Goal: Check status: Check status

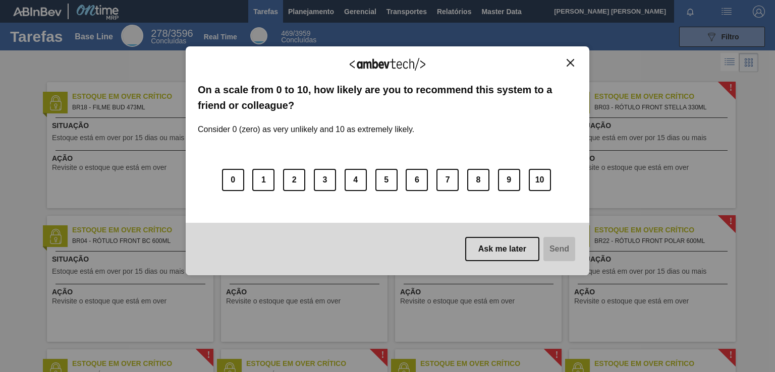
click at [570, 65] on img "Close" at bounding box center [570, 63] width 8 height 8
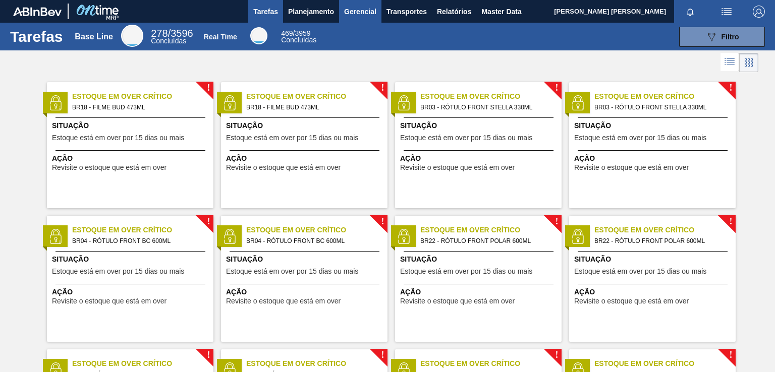
click at [367, 6] on span "Gerencial" at bounding box center [360, 12] width 32 height 12
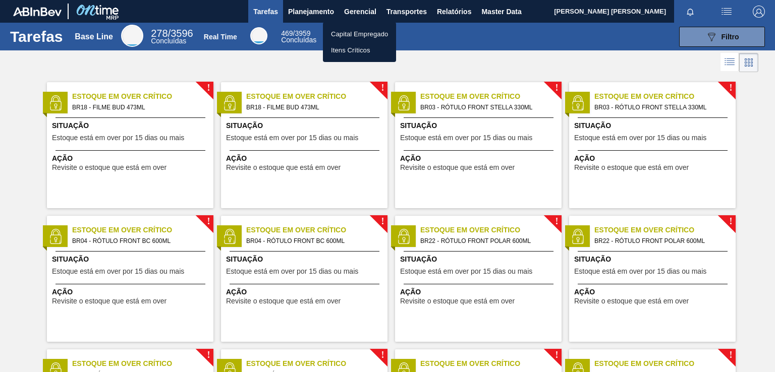
click at [310, 9] on div at bounding box center [387, 186] width 775 height 372
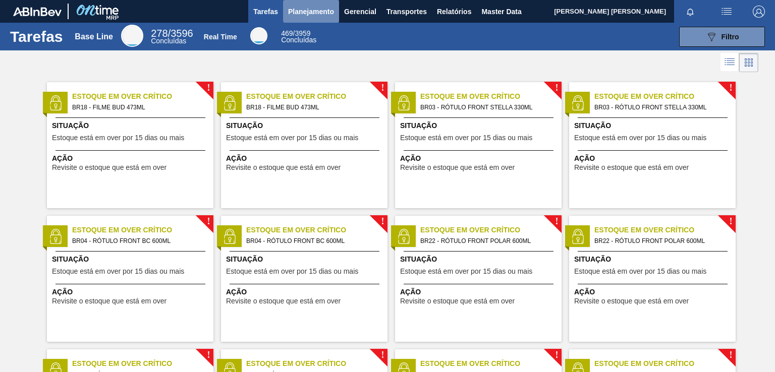
click at [313, 13] on span "Planejamento" at bounding box center [311, 12] width 46 height 12
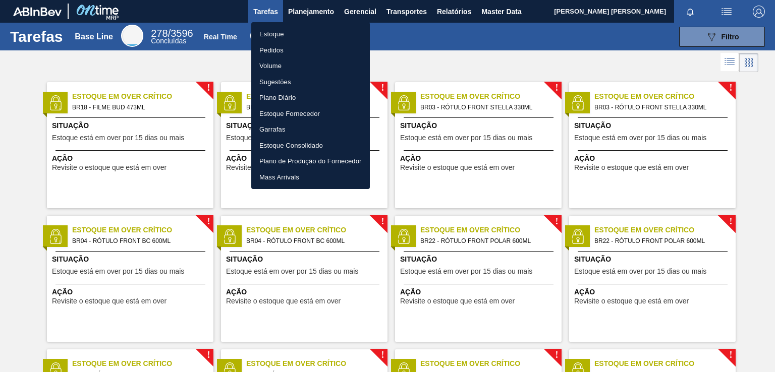
click at [274, 47] on li "Pedidos" at bounding box center [310, 50] width 119 height 16
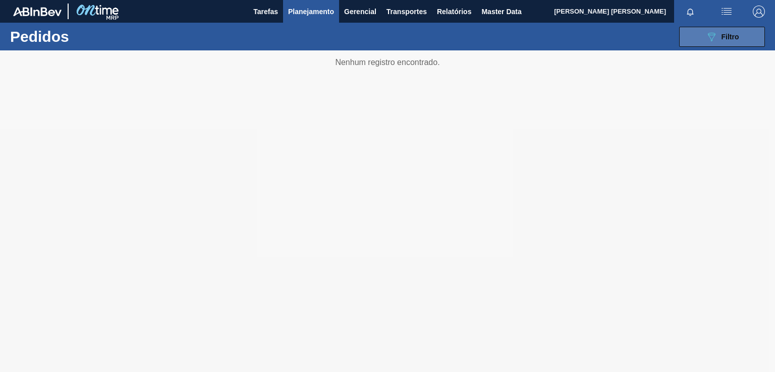
click at [688, 39] on button "089F7B8B-B2A5-4AFE-B5C0-19BA573D28AC Filtro" at bounding box center [722, 37] width 86 height 20
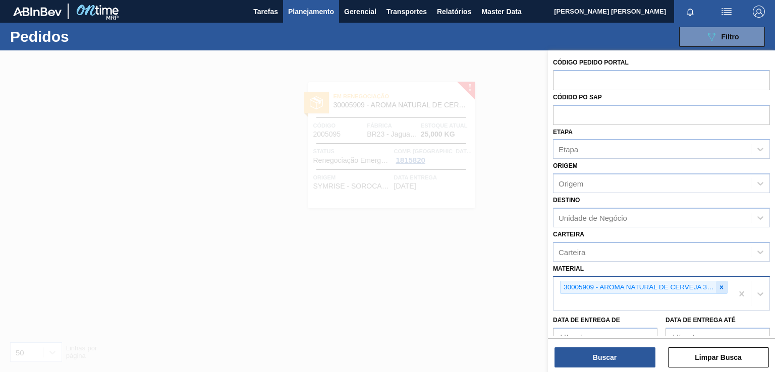
click at [721, 287] on icon at bounding box center [721, 287] width 7 height 7
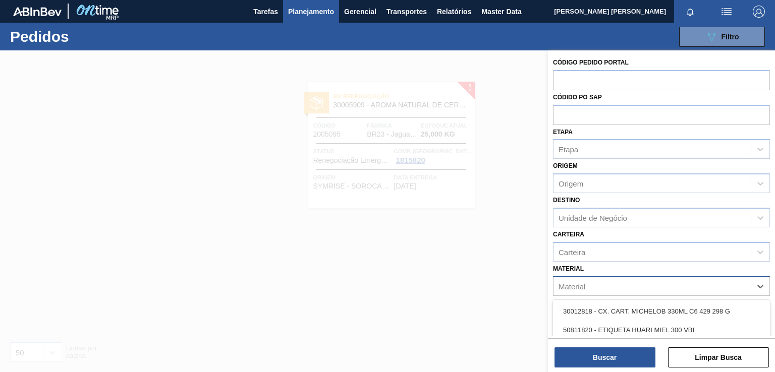
click at [698, 283] on div "Material" at bounding box center [651, 286] width 197 height 15
paste input "30030822"
type input "30030822"
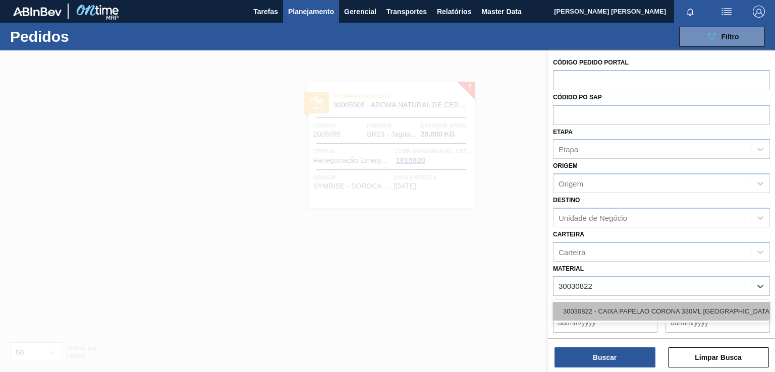
click at [644, 307] on div "30030822 - CAIXA PAPELAO CORONA 330ML [GEOGRAPHIC_DATA]" at bounding box center [661, 311] width 217 height 19
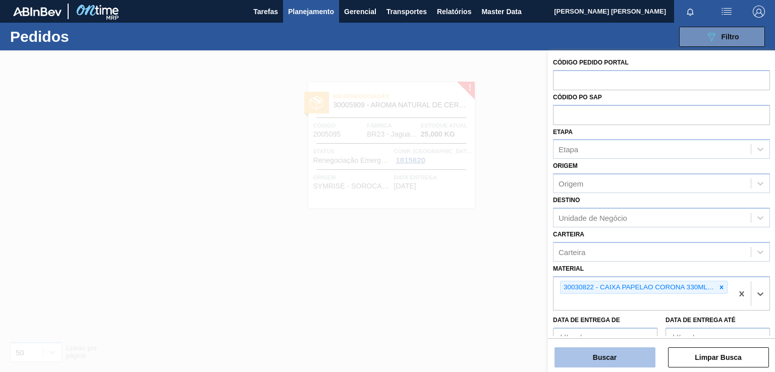
click at [618, 362] on button "Buscar" at bounding box center [604, 358] width 101 height 20
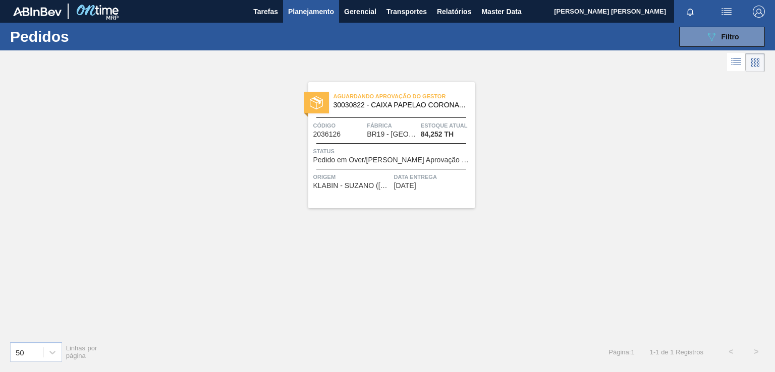
click at [416, 185] on span "[DATE]" at bounding box center [405, 186] width 22 height 8
click at [724, 33] on span "Filtro" at bounding box center [730, 37] width 18 height 8
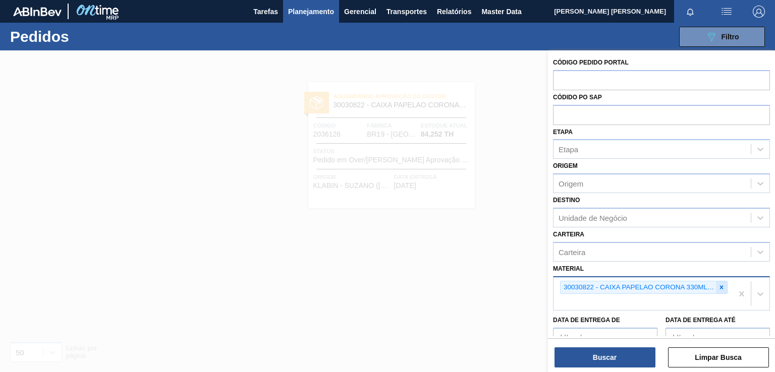
click at [718, 286] on icon at bounding box center [721, 287] width 7 height 7
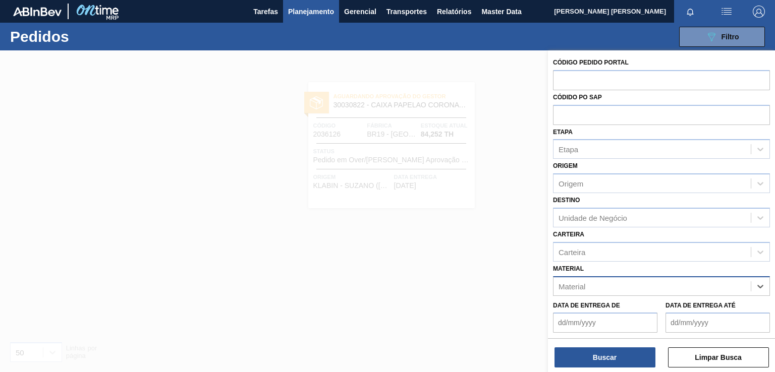
paste input "30030823"
type input "30030823"
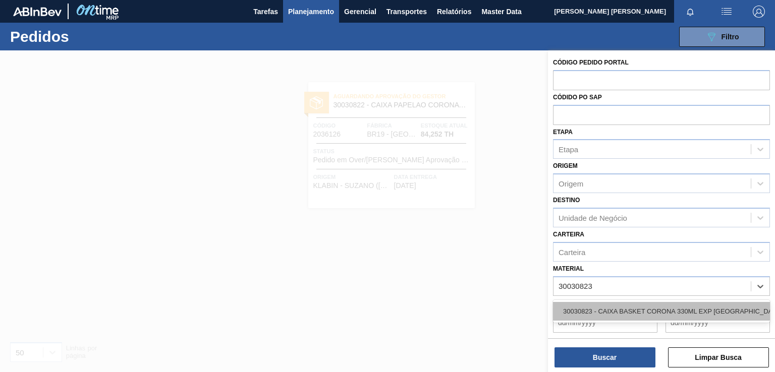
click at [626, 309] on div "30030823 - CAIXA BASKET CORONA 330ML EXP [GEOGRAPHIC_DATA]" at bounding box center [661, 311] width 217 height 19
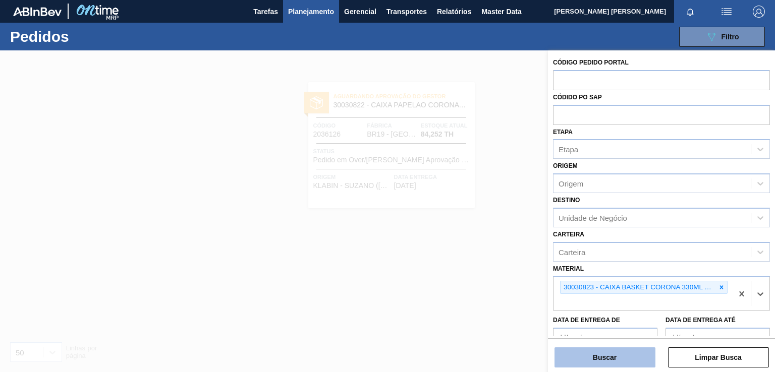
click at [608, 357] on button "Buscar" at bounding box center [604, 358] width 101 height 20
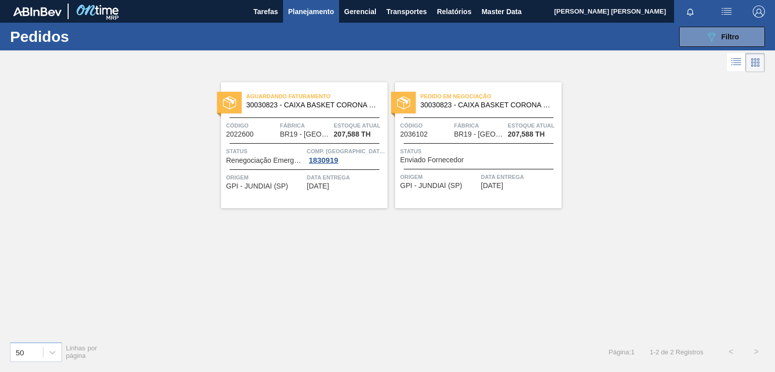
click at [335, 199] on div "Aguardando Faturamento 30030823 - CAIXA BASKET CORONA 330ML EXP [GEOGRAPHIC_DAT…" at bounding box center [304, 145] width 166 height 126
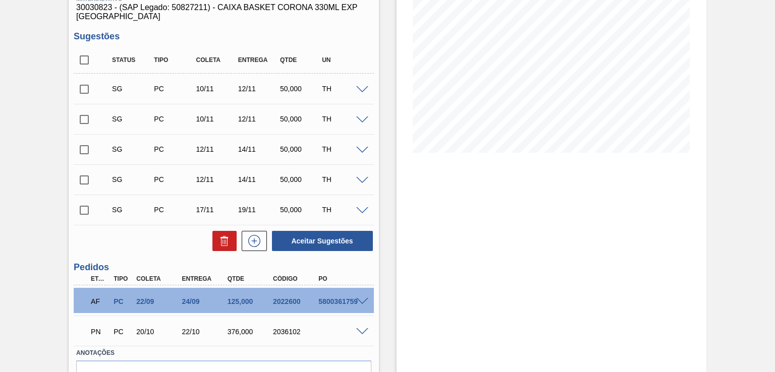
scroll to position [199, 0]
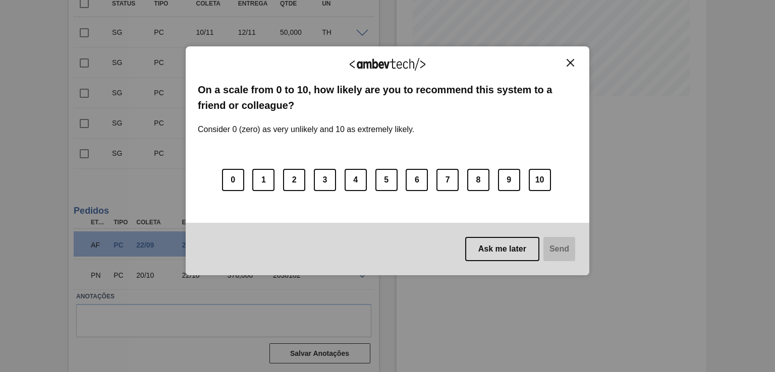
click at [565, 61] on button "Close" at bounding box center [570, 63] width 14 height 9
